Goal: Transaction & Acquisition: Subscribe to service/newsletter

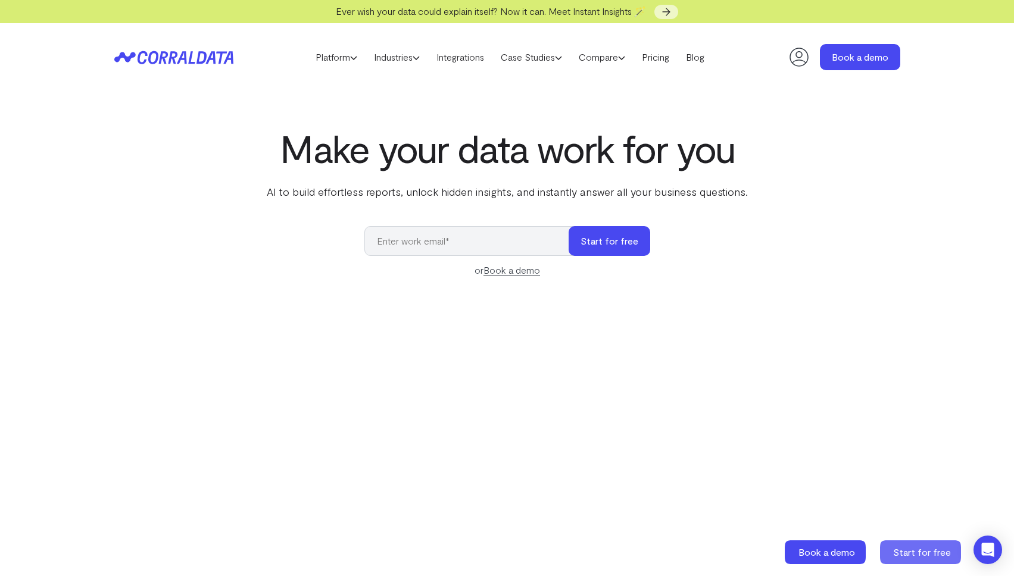
click at [907, 557] on span "Start for free" at bounding box center [922, 552] width 58 height 11
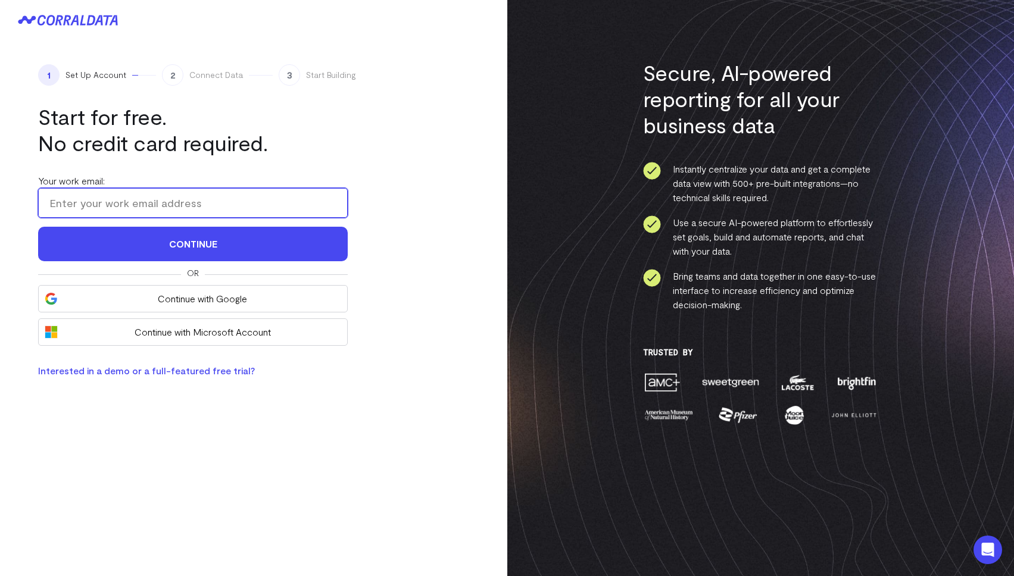
click at [233, 201] on input "Your work email:" at bounding box center [193, 203] width 310 height 30
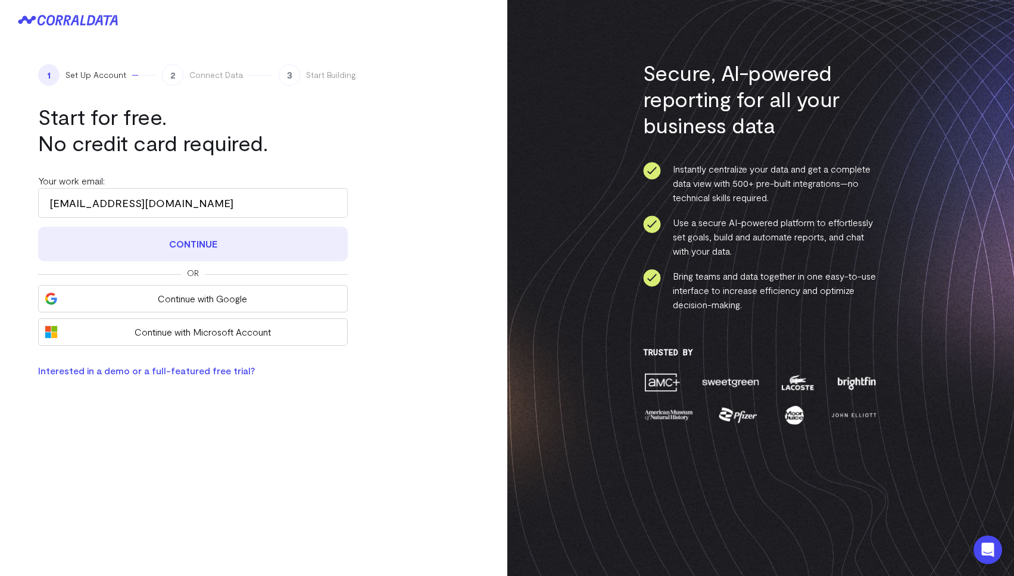
click at [189, 249] on button "Continue" at bounding box center [193, 244] width 310 height 35
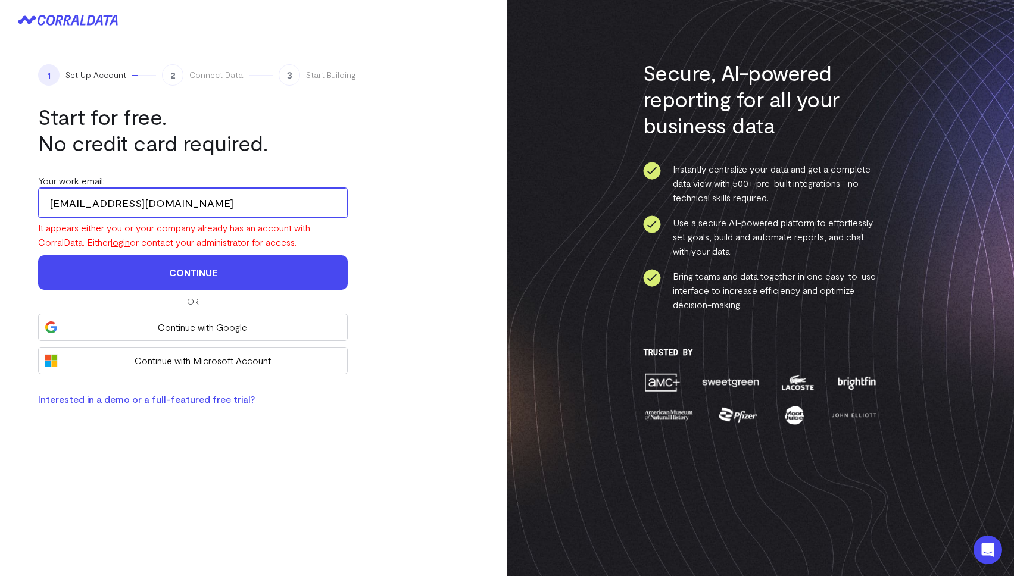
drag, startPoint x: 74, startPoint y: 206, endPoint x: 91, endPoint y: 202, distance: 17.0
click at [91, 202] on input "alex+346@corraldata.com" at bounding box center [193, 203] width 310 height 30
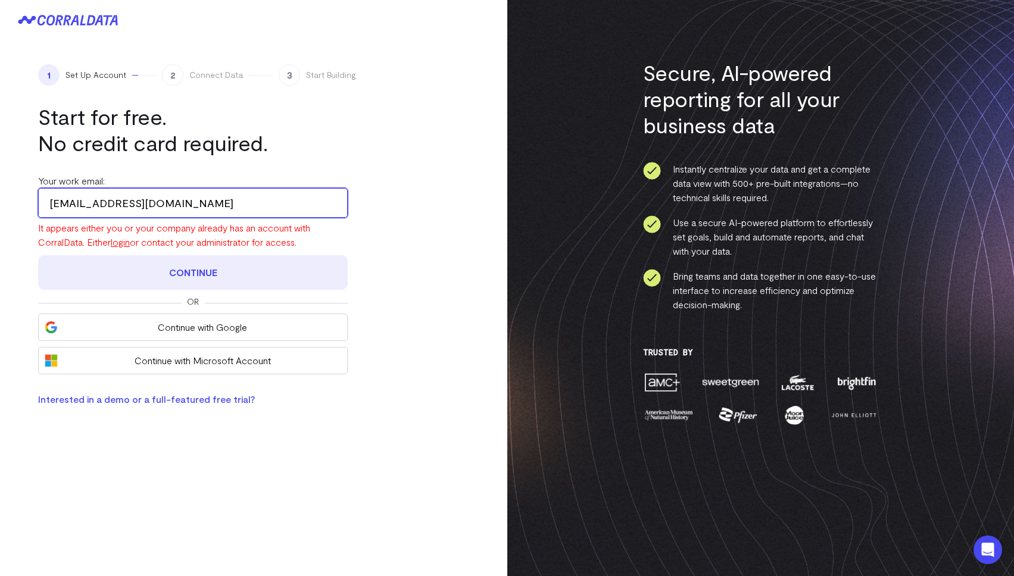
type input "alex+1154@corraldata.com"
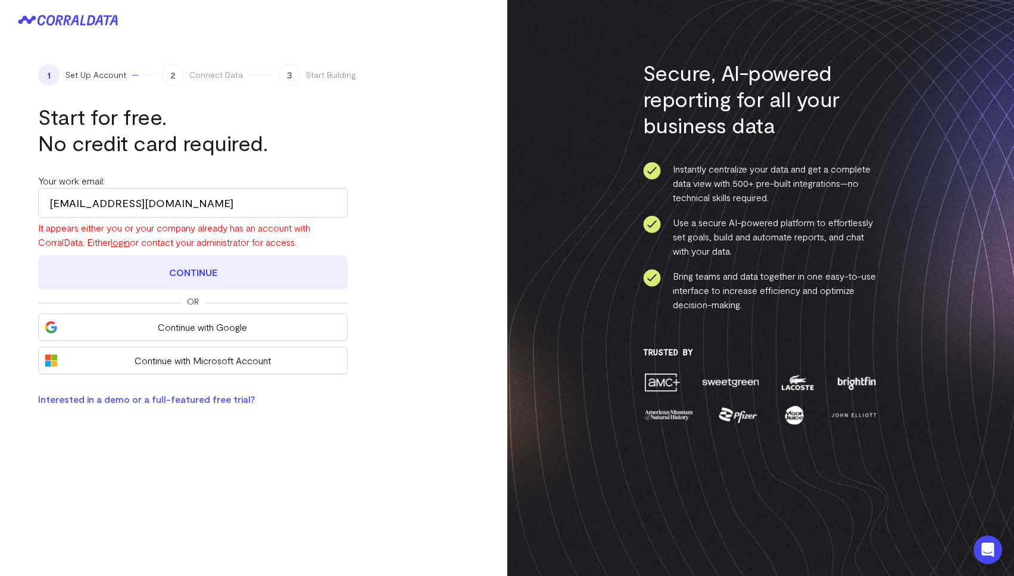
click at [146, 269] on button "Continue" at bounding box center [193, 272] width 310 height 35
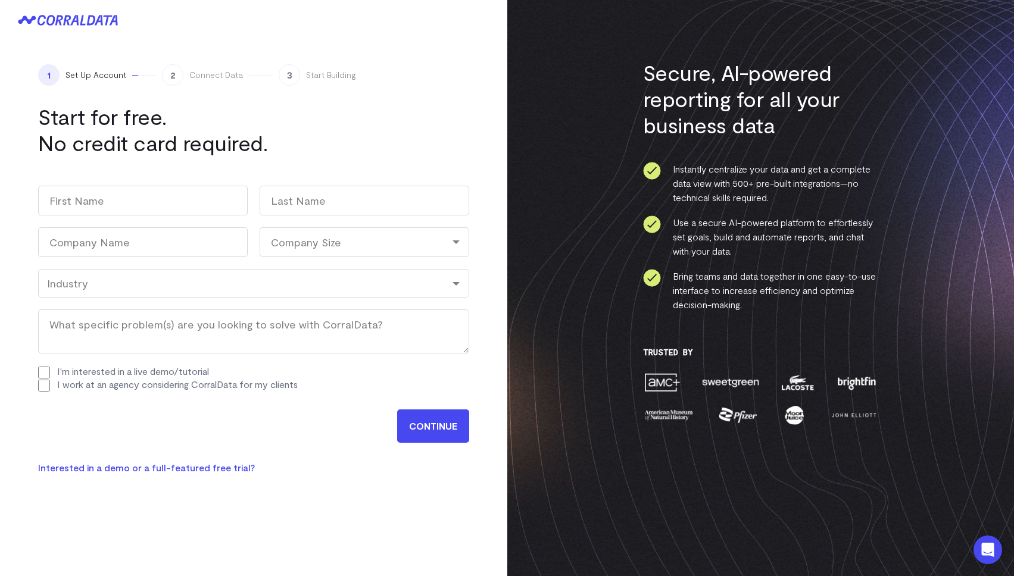
click at [174, 74] on span "2" at bounding box center [172, 74] width 21 height 21
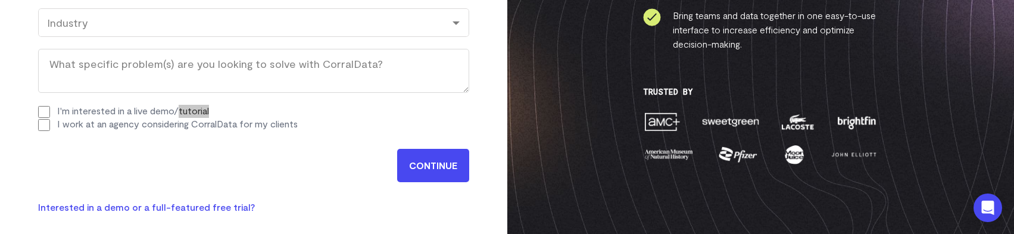
scroll to position [261, 0]
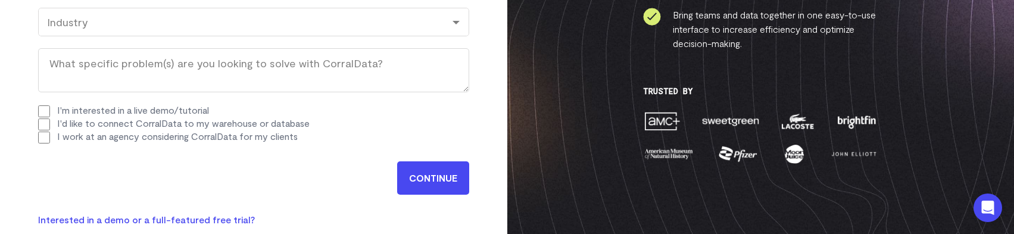
click at [477, 121] on div "1 Set Up Account 2 Connect Data 3 Start Building Start for free. No credit card…" at bounding box center [253, 15] width 507 height 472
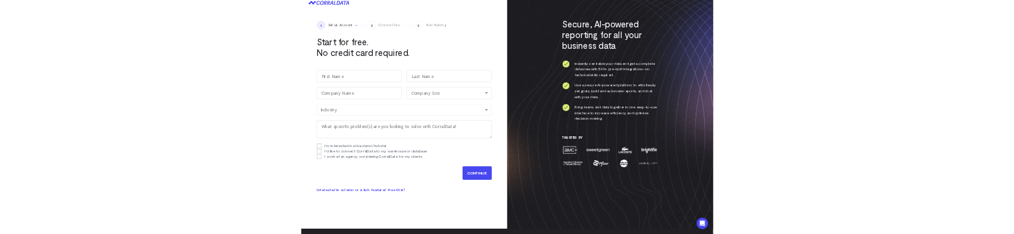
scroll to position [0, 0]
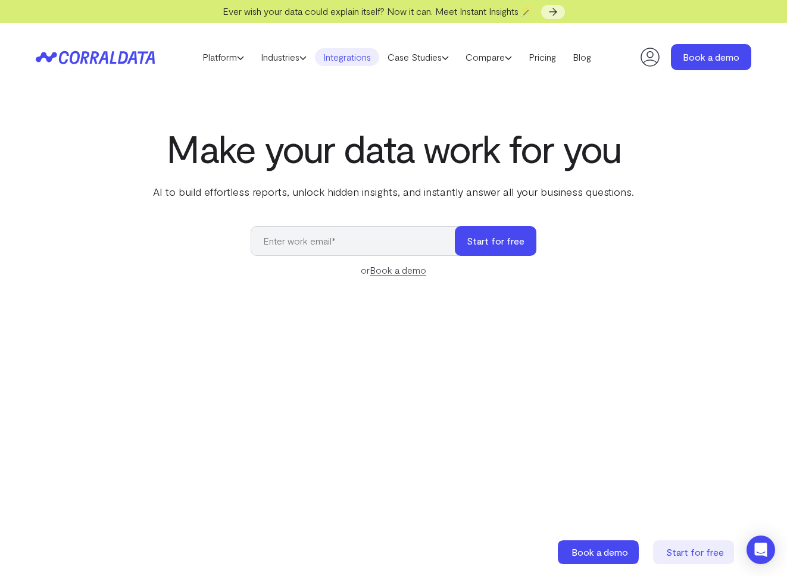
click at [353, 57] on link "Integrations" at bounding box center [347, 57] width 64 height 18
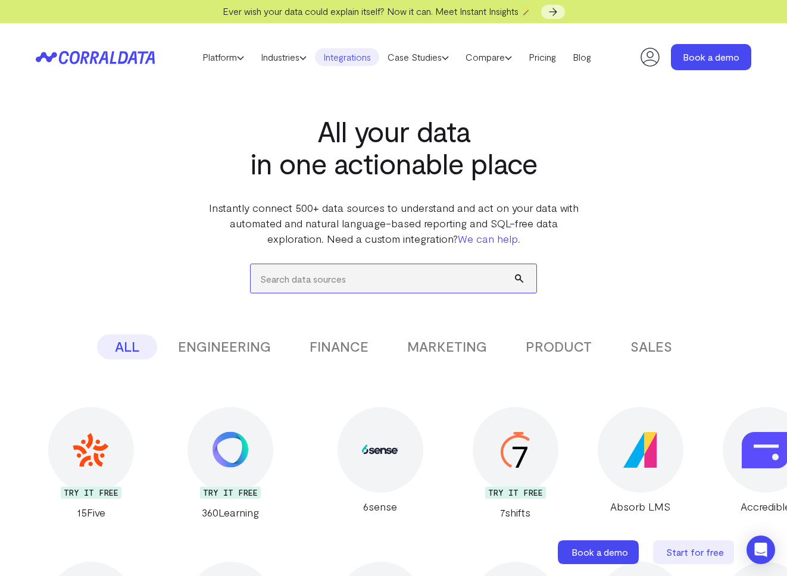
click at [291, 282] on input "search" at bounding box center [394, 278] width 286 height 29
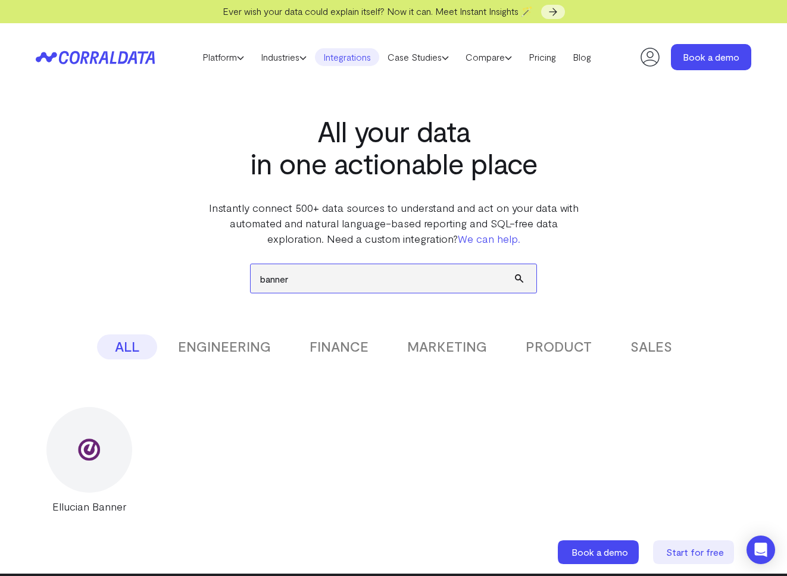
type input "banner"
click at [84, 452] on img at bounding box center [88, 449] width 47 height 47
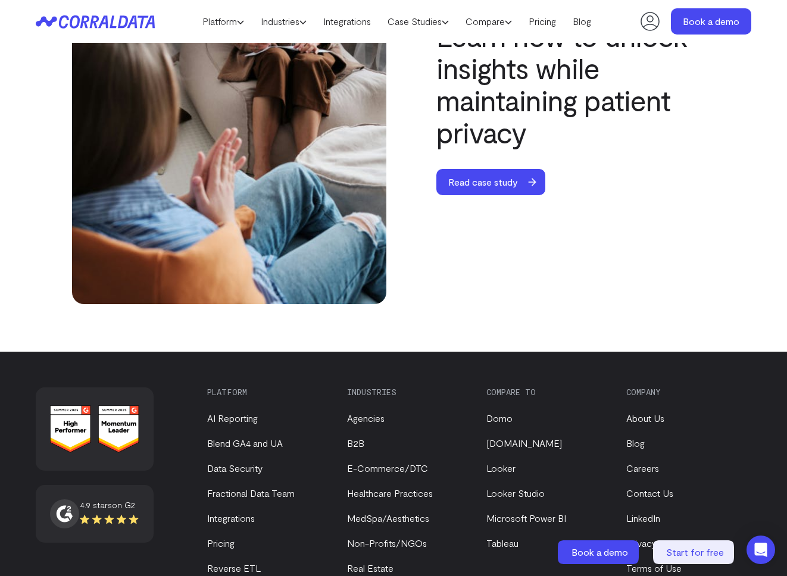
scroll to position [4209, 0]
